Goal: Navigation & Orientation: Find specific page/section

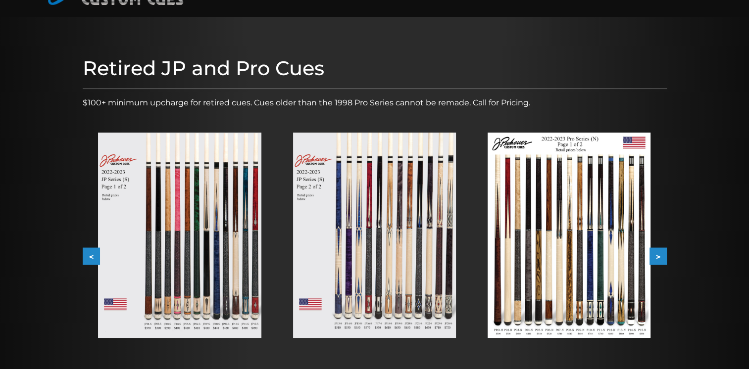
scroll to position [79, 0]
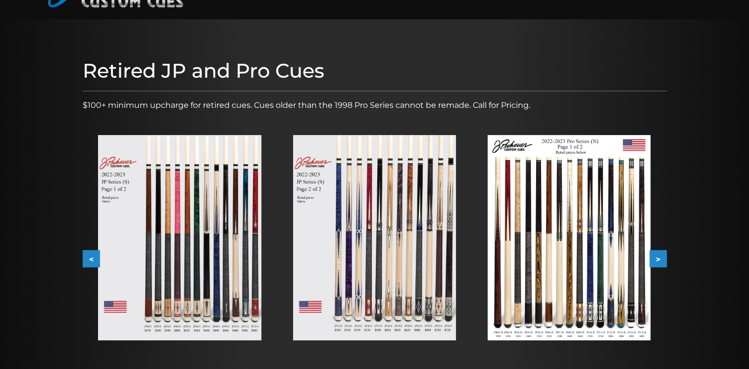
click at [658, 255] on button ">" at bounding box center [658, 259] width 17 height 17
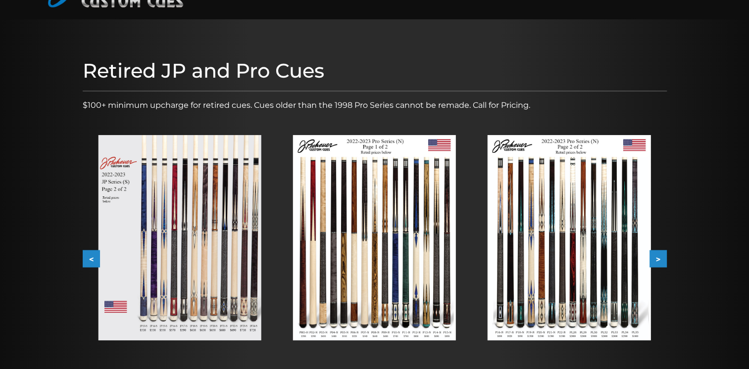
click at [658, 255] on button ">" at bounding box center [658, 259] width 17 height 17
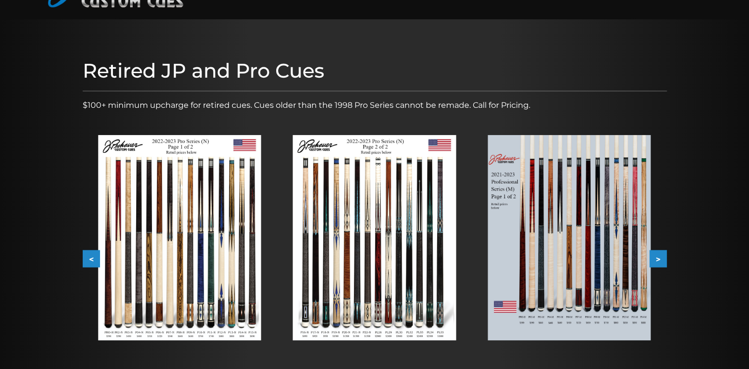
click at [658, 255] on button ">" at bounding box center [658, 259] width 17 height 17
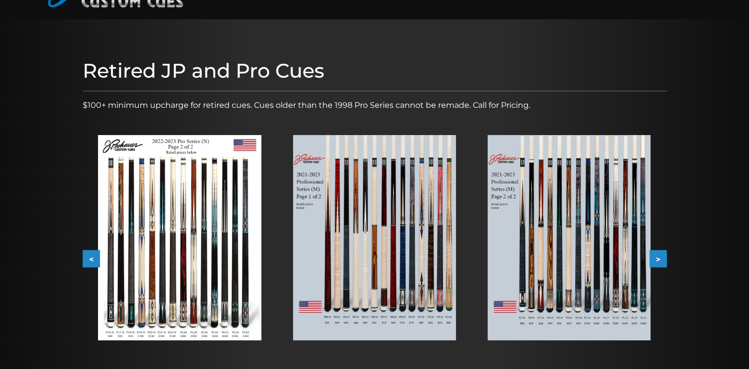
click at [658, 255] on button ">" at bounding box center [658, 259] width 17 height 17
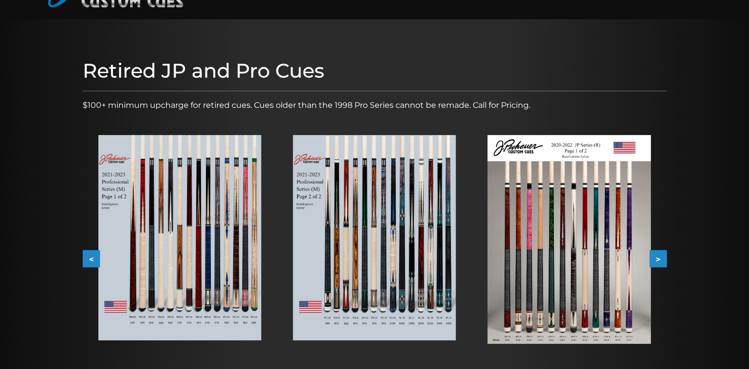
click at [658, 255] on button ">" at bounding box center [658, 259] width 17 height 17
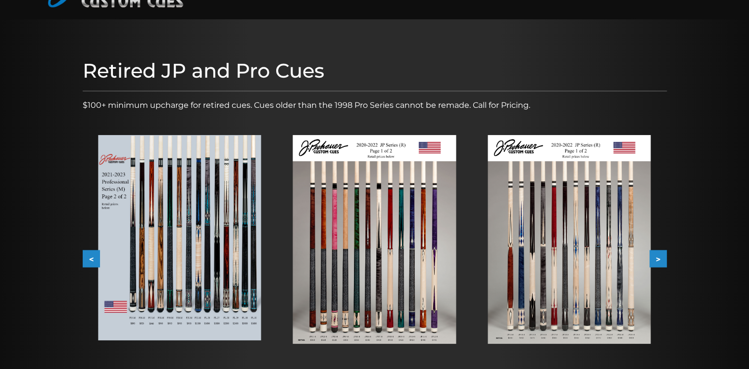
click at [658, 255] on button ">" at bounding box center [658, 259] width 17 height 17
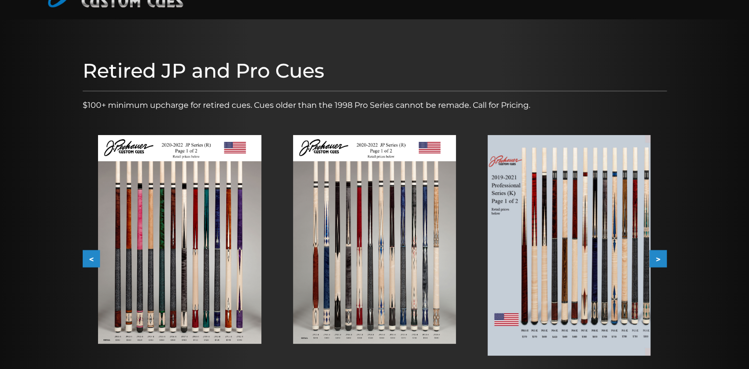
click at [658, 255] on button ">" at bounding box center [658, 259] width 17 height 17
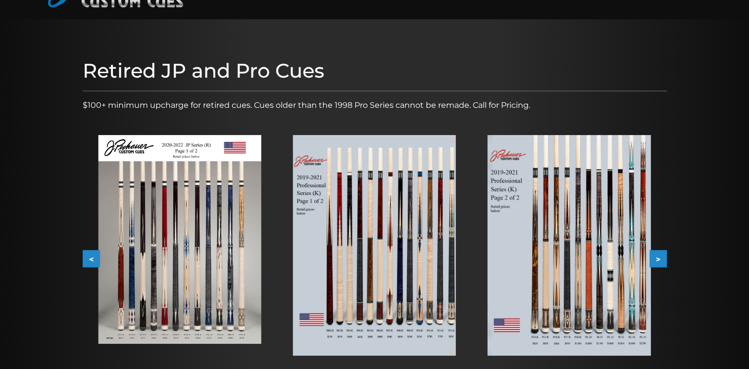
click at [658, 255] on button ">" at bounding box center [658, 259] width 17 height 17
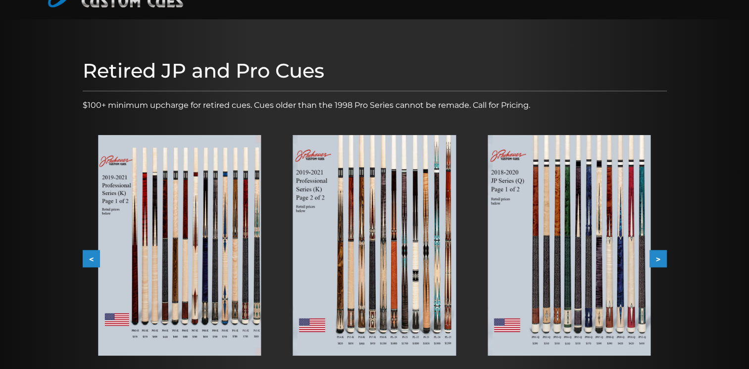
click at [658, 255] on button ">" at bounding box center [658, 259] width 17 height 17
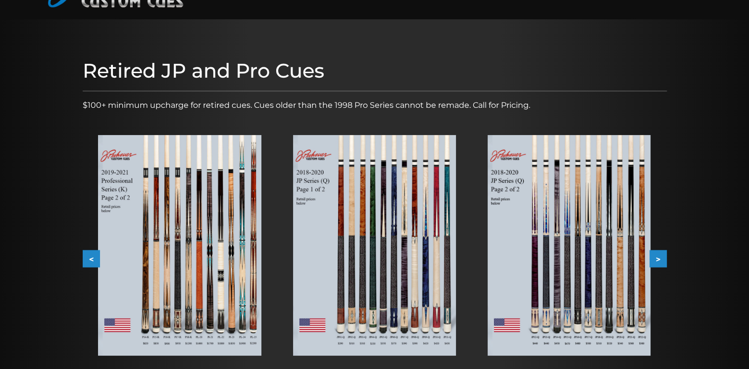
click at [658, 255] on button ">" at bounding box center [658, 259] width 17 height 17
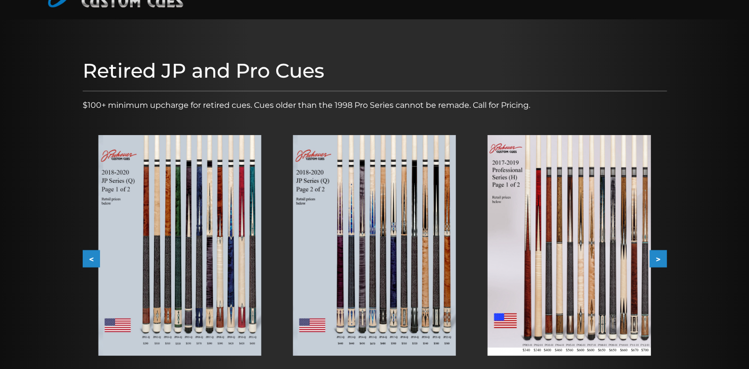
click at [658, 255] on button ">" at bounding box center [658, 259] width 17 height 17
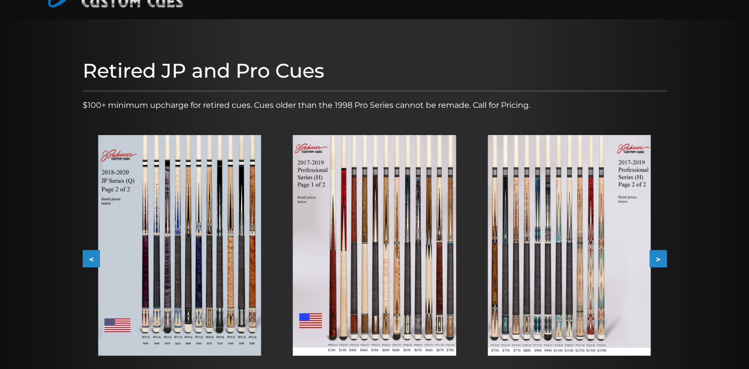
click at [658, 255] on button ">" at bounding box center [658, 259] width 17 height 17
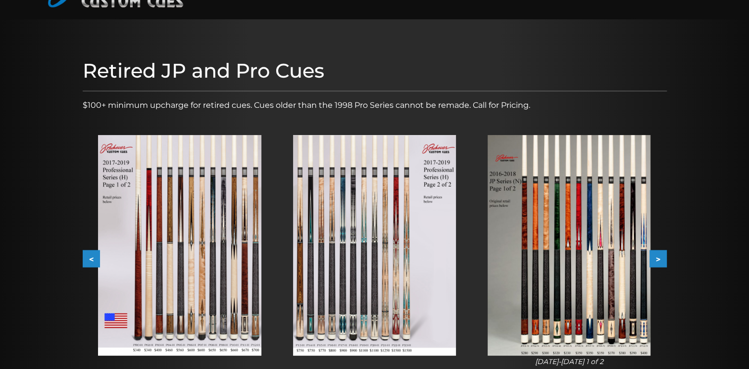
click at [658, 255] on button ">" at bounding box center [658, 259] width 17 height 17
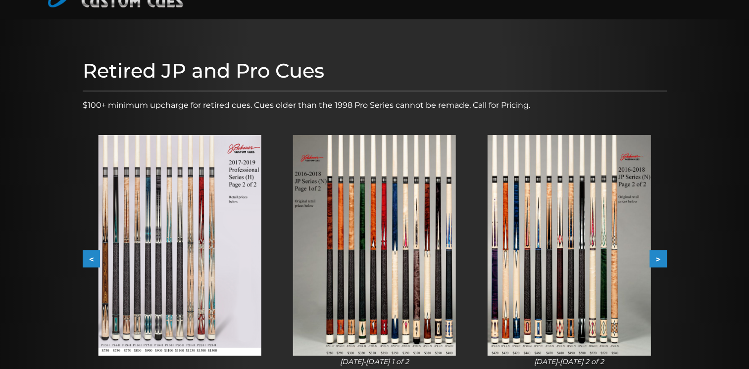
drag, startPoint x: 658, startPoint y: 255, endPoint x: 713, endPoint y: 287, distance: 63.5
click at [713, 288] on div at bounding box center [374, 228] width 749 height 419
click at [660, 257] on button ">" at bounding box center [658, 259] width 17 height 17
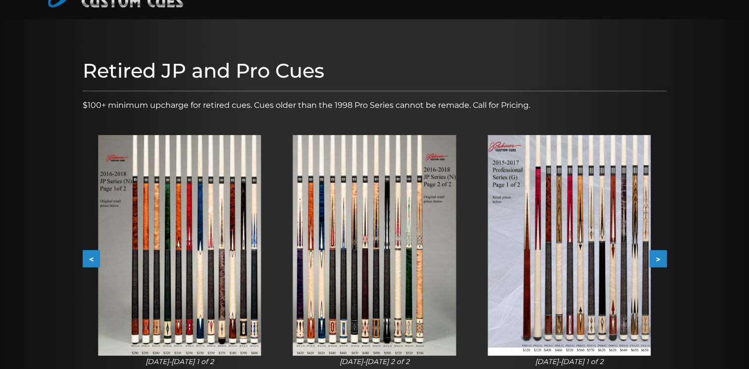
click at [660, 257] on button ">" at bounding box center [658, 259] width 17 height 17
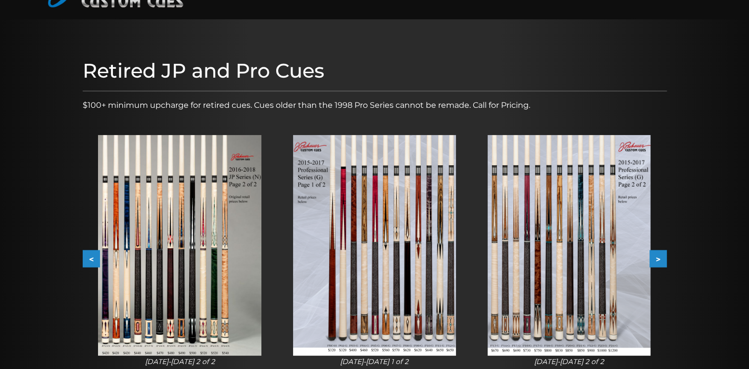
click at [660, 257] on button ">" at bounding box center [658, 259] width 17 height 17
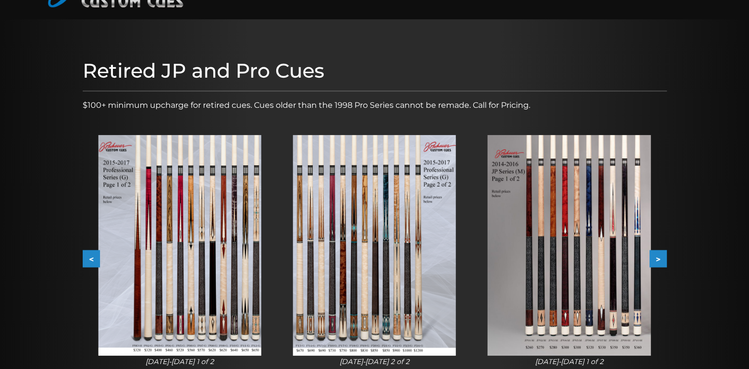
click at [661, 257] on button ">" at bounding box center [658, 259] width 17 height 17
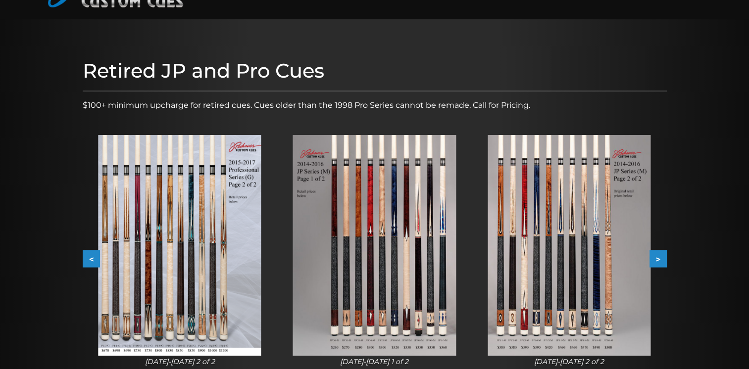
click at [661, 257] on button ">" at bounding box center [658, 259] width 17 height 17
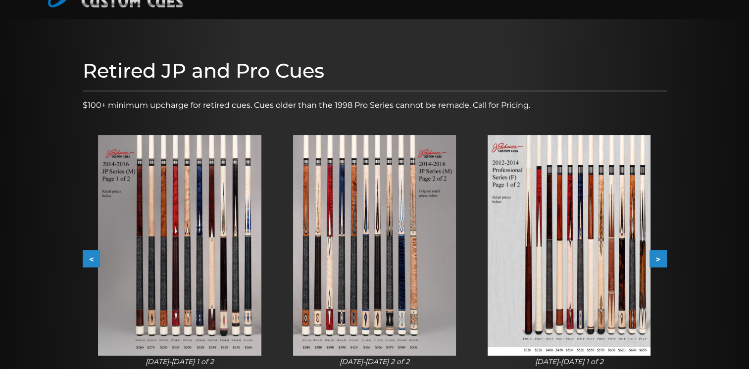
click at [661, 257] on button ">" at bounding box center [658, 259] width 17 height 17
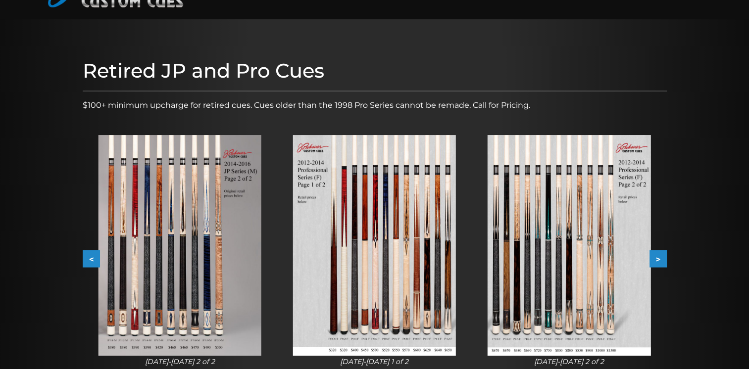
click at [661, 257] on button ">" at bounding box center [658, 259] width 17 height 17
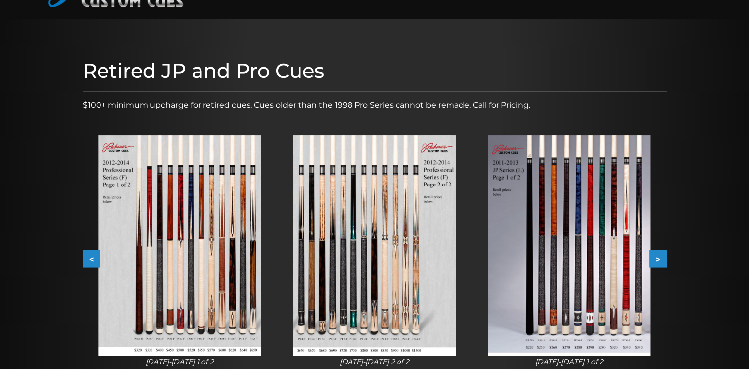
click at [662, 257] on button ">" at bounding box center [658, 259] width 17 height 17
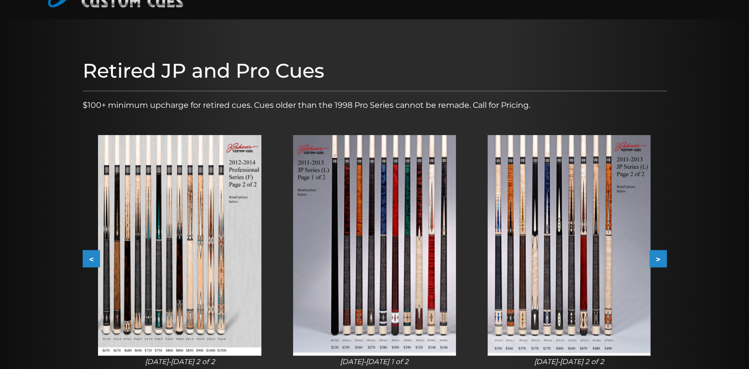
click at [662, 257] on button ">" at bounding box center [658, 259] width 17 height 17
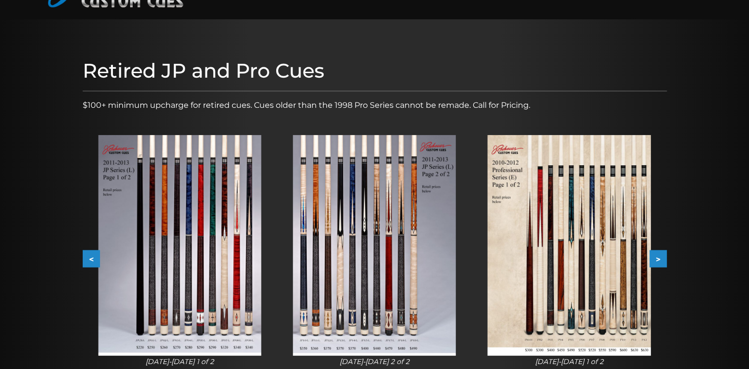
click at [663, 257] on button ">" at bounding box center [658, 259] width 17 height 17
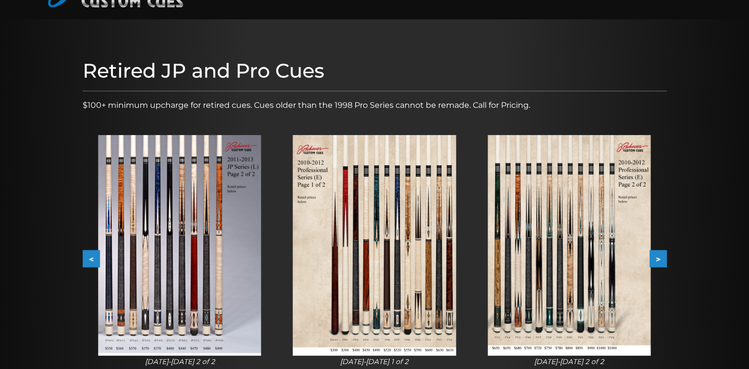
click at [664, 257] on button ">" at bounding box center [658, 259] width 17 height 17
